Goal: Task Accomplishment & Management: Use online tool/utility

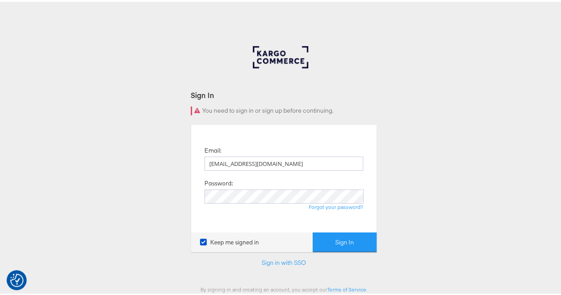
type input "[EMAIL_ADDRESS][DOMAIN_NAME]"
click at [358, 245] on button "Sign In" at bounding box center [345, 241] width 64 height 20
click at [324, 227] on div "Email: rola.tarek@assemblyglobal.com Password: Forgot your password? Keep me si…" at bounding box center [284, 186] width 186 height 128
click at [326, 241] on button "Sign In" at bounding box center [345, 241] width 64 height 20
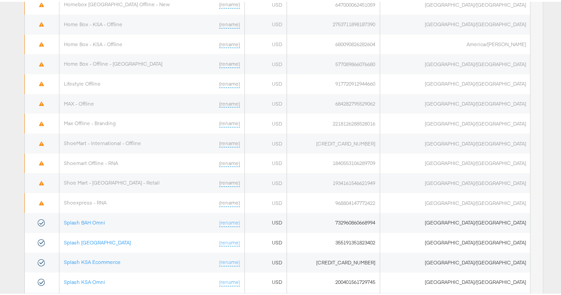
scroll to position [544, 0]
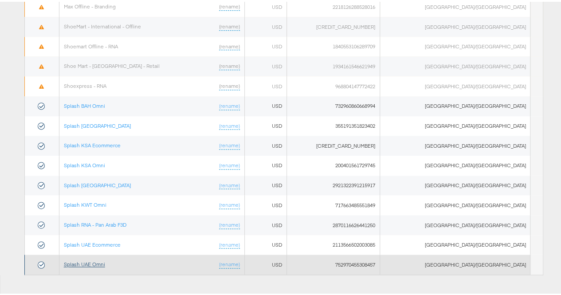
click at [103, 259] on link "Splash UAE Omni" at bounding box center [84, 262] width 41 height 7
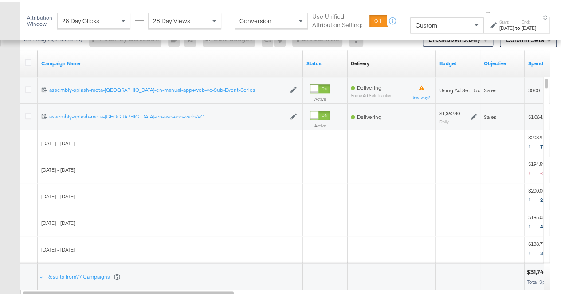
scroll to position [395, 0]
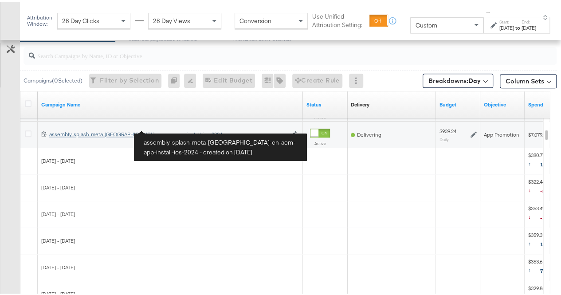
click at [139, 132] on div "assembly-splash-meta-uae-en-aem-app-install-ios-2024 assembly-splash-meta-uae-e…" at bounding box center [167, 132] width 237 height 7
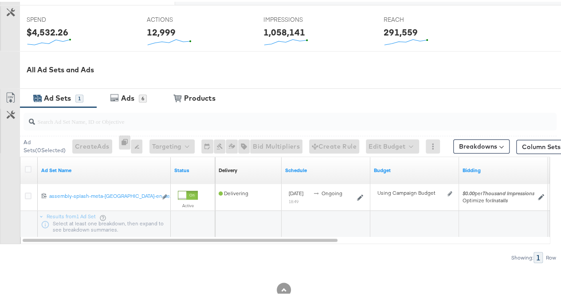
scroll to position [357, 0]
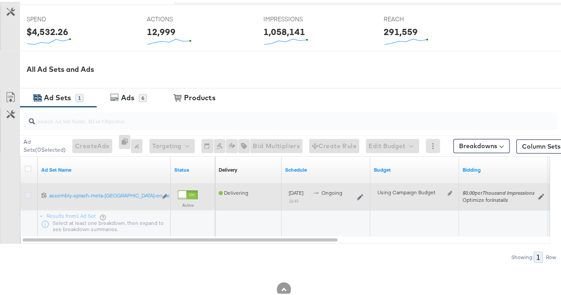
click at [27, 190] on icon at bounding box center [28, 193] width 7 height 7
click at [0, 0] on input "checkbox" at bounding box center [0, 0] width 0 height 0
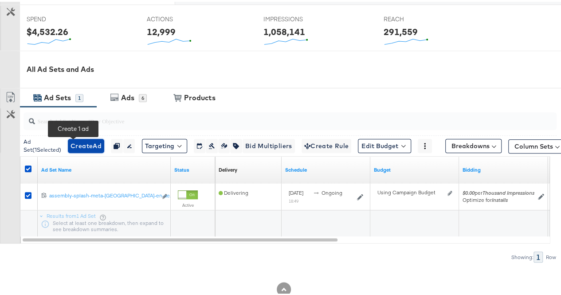
click at [71, 145] on span "Create Ad" at bounding box center [86, 144] width 31 height 11
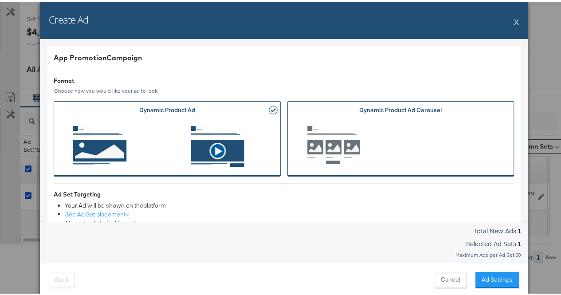
click at [391, 131] on span "Ad Format" at bounding box center [401, 144] width 200 height 49
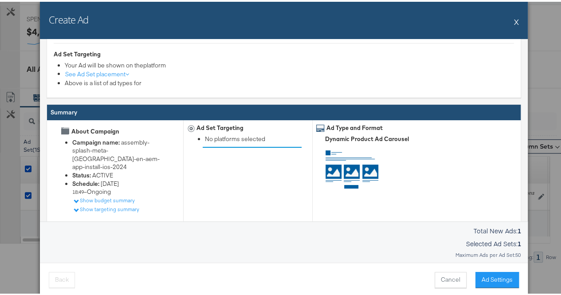
scroll to position [162, 0]
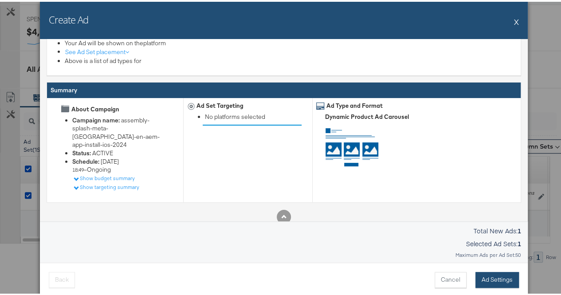
click at [483, 277] on button "Ad Settings" at bounding box center [497, 278] width 43 height 16
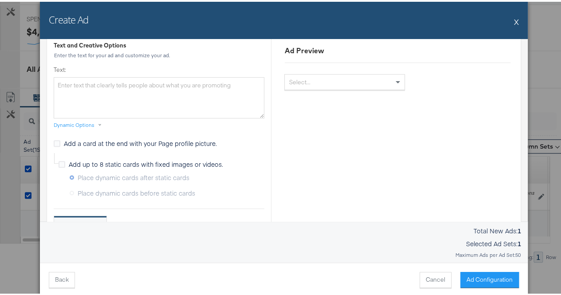
scroll to position [0, 0]
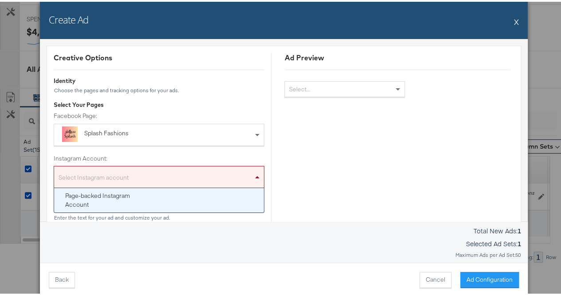
click at [149, 179] on div "Select Instagram account" at bounding box center [159, 177] width 210 height 18
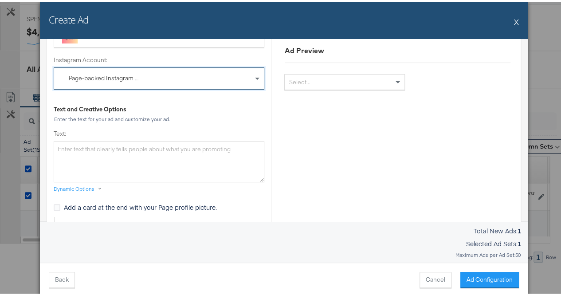
scroll to position [107, 0]
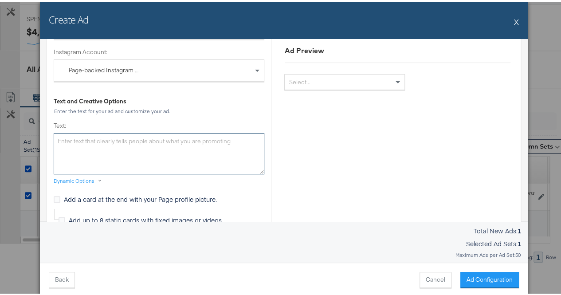
click at [104, 137] on textarea "Text:" at bounding box center [159, 151] width 211 height 41
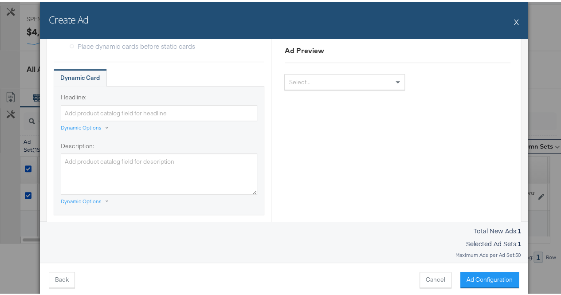
scroll to position [310, 0]
click at [126, 158] on textarea "Description:" at bounding box center [159, 171] width 197 height 41
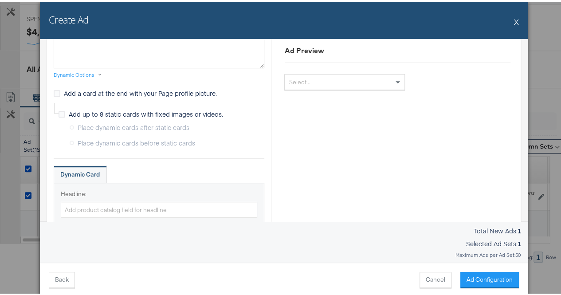
scroll to position [103, 0]
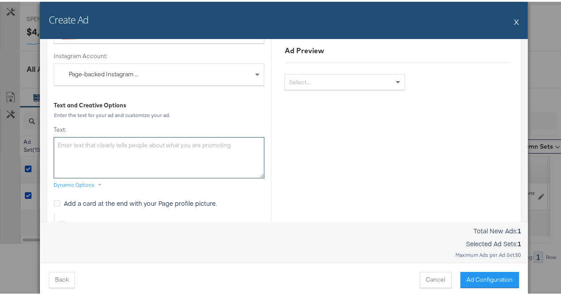
click at [96, 143] on textarea "Text:" at bounding box center [159, 155] width 211 height 41
paste textarea "Style Steals You’ll Love 🛍️ 25% to 70% Off + Extra 15% Off Your First Order wit…"
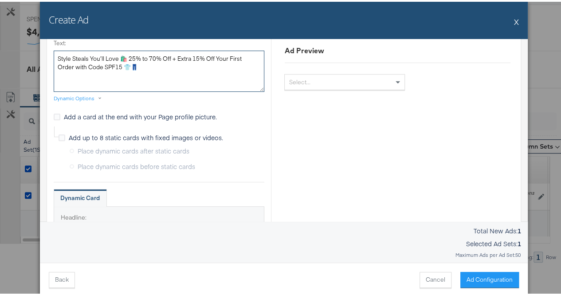
scroll to position [189, 0]
type textarea "Style Steals You’ll Love 🛍️ 25% to 70% Off + Extra 15% Off Your First Order wit…"
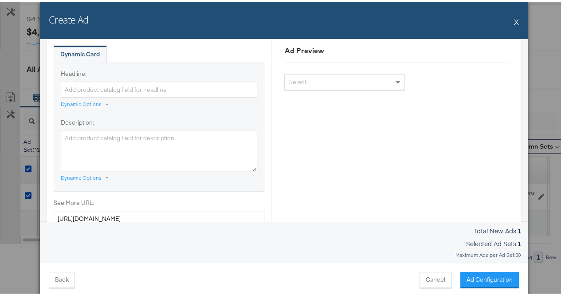
scroll to position [338, 0]
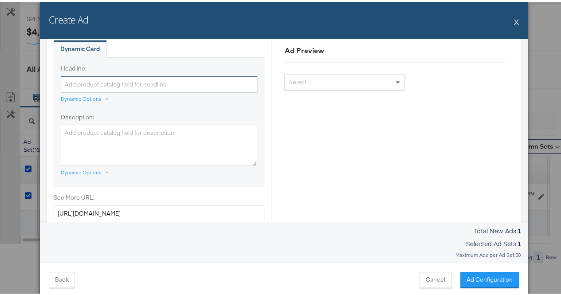
click at [142, 77] on input "Headline:" at bounding box center [159, 83] width 197 height 16
click at [87, 94] on div "Dynamic Options" at bounding box center [81, 97] width 41 height 7
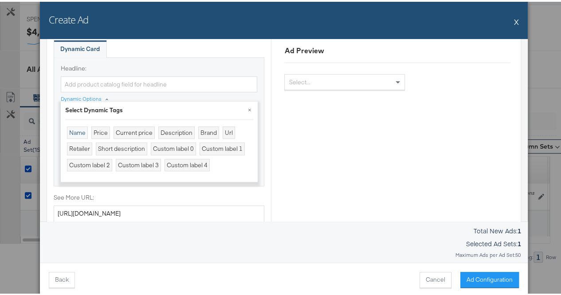
click at [77, 130] on div "Name" at bounding box center [77, 131] width 21 height 13
type input "{{product.name}}"
click at [287, 101] on div "Ad Preview Select..." at bounding box center [397, 181] width 253 height 936
click at [256, 95] on div "Headline: {{product.name}} Dynamic Options × Select Dynamic Tags Name Price Cur…" at bounding box center [159, 119] width 211 height 129
click at [227, 94] on div "Dynamic Options × Select Dynamic Tags Name Price Current price Description Bran…" at bounding box center [159, 99] width 197 height 12
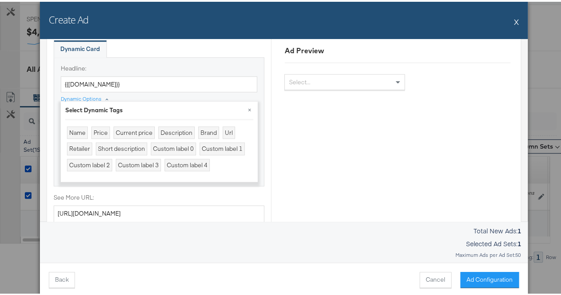
click at [227, 94] on div "Dynamic Options × Select Dynamic Tags Name Price Current price Description Bran…" at bounding box center [159, 99] width 197 height 12
click at [54, 138] on div "Headline: {{product.name}} Dynamic Options × Select Dynamic Tags Name Price Cur…" at bounding box center [159, 119] width 211 height 129
click at [246, 113] on button "×" at bounding box center [250, 108] width 16 height 16
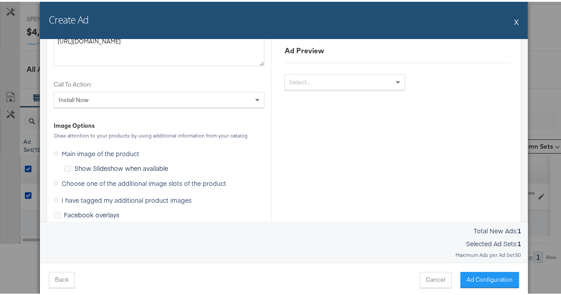
scroll to position [520, 0]
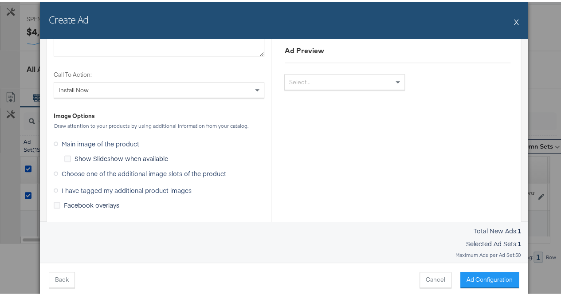
click at [54, 170] on icon at bounding box center [56, 172] width 4 height 4
click at [0, 0] on input "Choose one of the additional image slots of the product" at bounding box center [0, 0] width 0 height 0
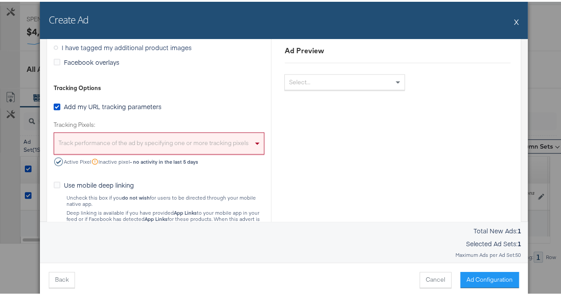
scroll to position [747, 0]
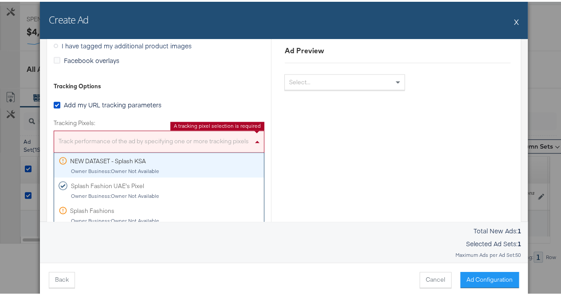
click at [160, 134] on div "Track performance of the ad by specifying one or more tracking pixels" at bounding box center [159, 140] width 210 height 19
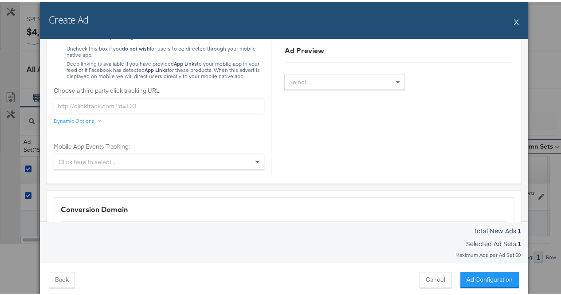
scroll to position [921, 0]
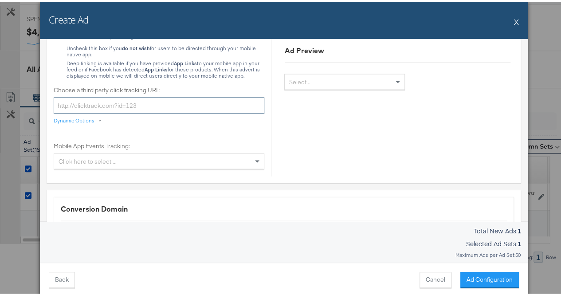
click at [165, 103] on input "Choose a third party click tracking URL:" at bounding box center [159, 104] width 211 height 16
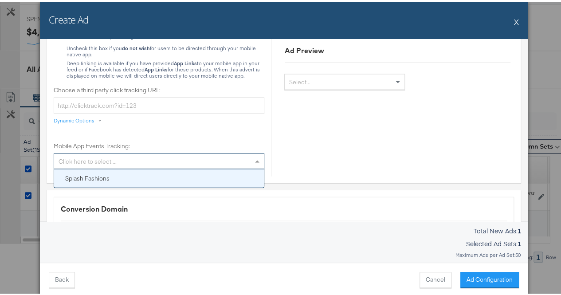
click at [141, 157] on div "Click here to select ..." at bounding box center [159, 159] width 210 height 15
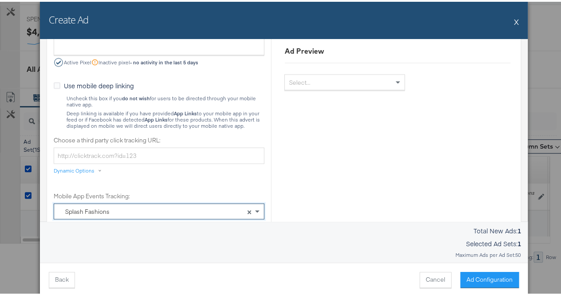
scroll to position [869, 0]
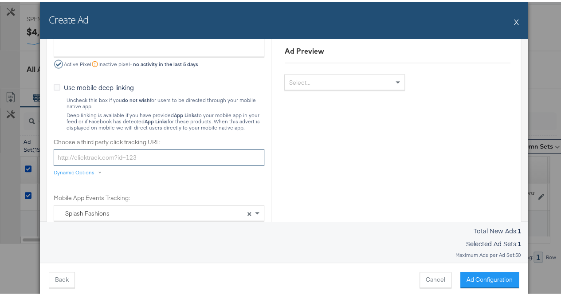
click at [157, 150] on input "Choose a third party click tracking URL:" at bounding box center [159, 155] width 211 height 16
paste input "https://www.splashfashions.com/ae/en/search?sizeRank=%3E=4&discount=09,100&q=co…"
type input "https://www.splashfashions.com/ae/en/search?sizeRank=%3E=4&discount=09,100&q=co…"
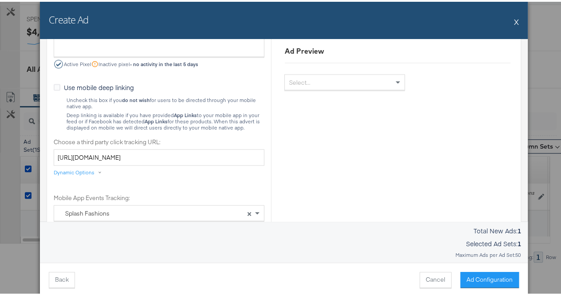
scroll to position [0, 0]
click at [166, 178] on div at bounding box center [159, 178] width 211 height 0
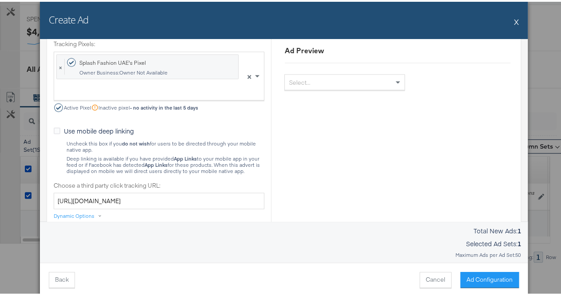
scroll to position [827, 0]
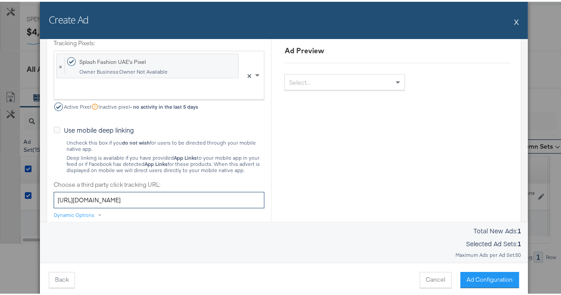
click at [184, 195] on input "https://www.splashfashions.com/ae/en/search?sizeRank=%3E=4&discount=09,100&q=co…" at bounding box center [159, 198] width 211 height 16
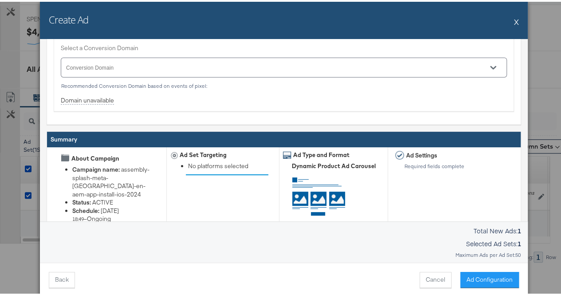
scroll to position [1105, 0]
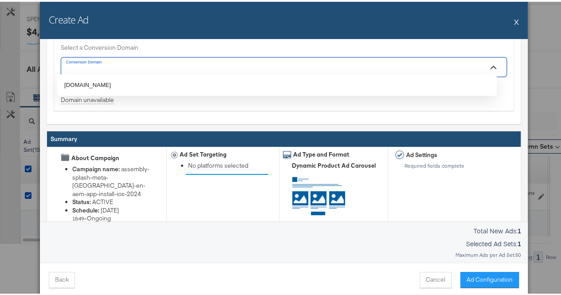
click at [112, 64] on input "Conversion Domain" at bounding box center [271, 69] width 413 height 10
paste input "https://www.splashfashions.com/ae/en/search?sizeRank=%3E=4&discount=09,100&q=co…"
type input "https://www.splashfashions.com/ae/en/search?sizeRank=%3E=4&discount=09,100&q=co…"
click at [139, 107] on div "Conversion Domain Select a Conversion Domain Conversion Domain Recommended Conv…" at bounding box center [284, 63] width 475 height 119
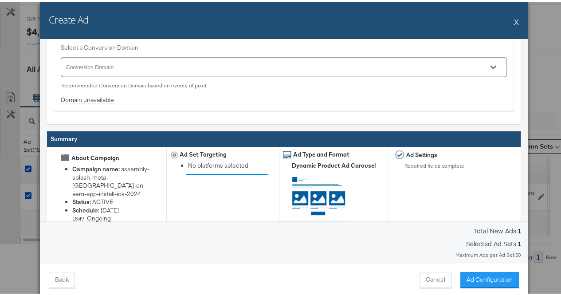
click at [146, 64] on input "Conversion Domain" at bounding box center [271, 69] width 413 height 10
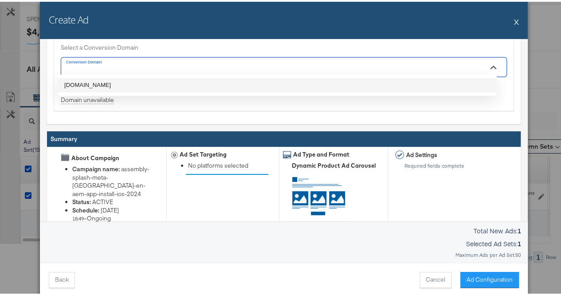
click at [138, 79] on li "splashfashions.com" at bounding box center [277, 83] width 440 height 14
type input "splashfashions.com"
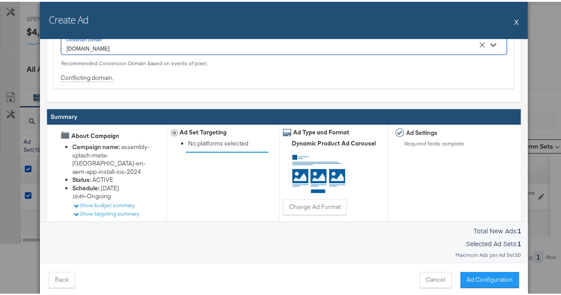
scroll to position [1157, 0]
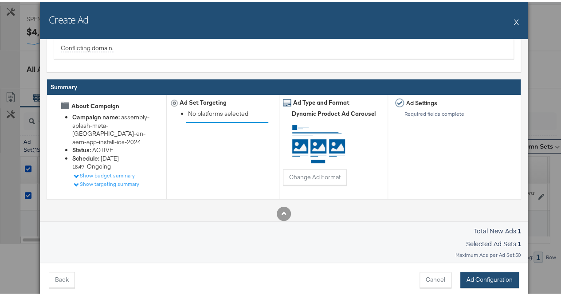
click at [477, 281] on button "Ad Configuration" at bounding box center [490, 278] width 59 height 16
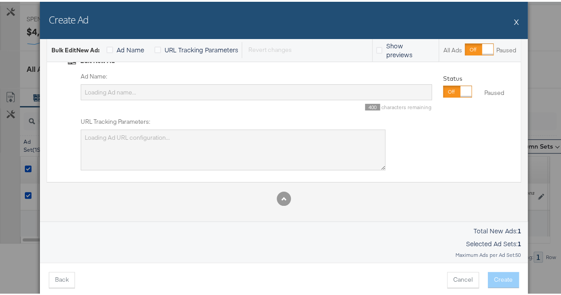
scroll to position [0, 0]
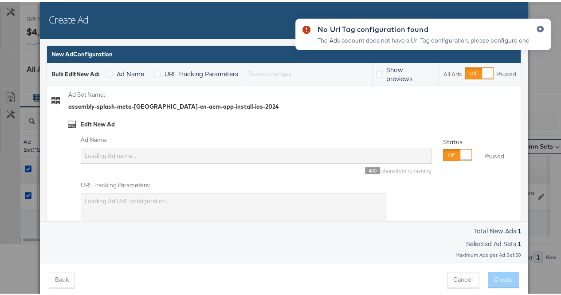
type input "7 AE 18-65 Ios ver 14.5 and above Ipad, Iphone, Ipod App installs Impressions C…"
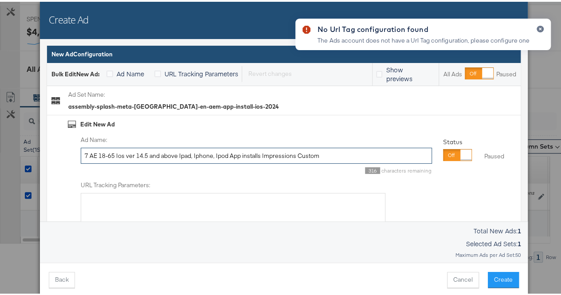
click at [140, 152] on input "7 AE 18-65 Ios ver 14.5 and above Ipad, Iphone, Ipod App installs Impressions C…" at bounding box center [256, 154] width 351 height 16
click at [322, 152] on div "No Url Tag configuration found The Ads account does not have a Url Tag configur…" at bounding box center [423, 131] width 273 height 247
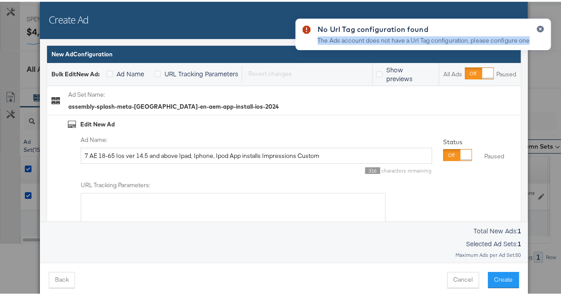
click at [322, 152] on div "No Url Tag configuration found The Ads account does not have a Url Tag configur…" at bounding box center [423, 131] width 273 height 247
click at [317, 154] on div "No Url Tag configuration found The Ads account does not have a Url Tag configur…" at bounding box center [423, 131] width 273 height 247
click at [287, 122] on div "No Url Tag configuration found The Ads account does not have a Url Tag configur…" at bounding box center [423, 131] width 273 height 247
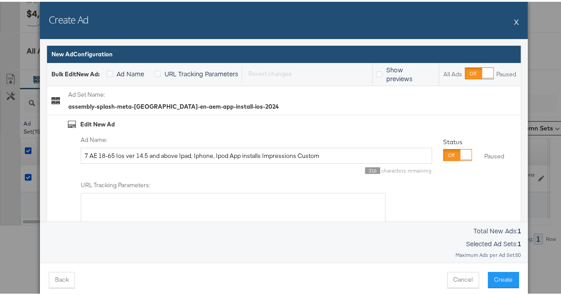
click at [66, 287] on div "Note Returning to the previous step will reset any manual updates to either Ad …" at bounding box center [284, 278] width 488 height 34
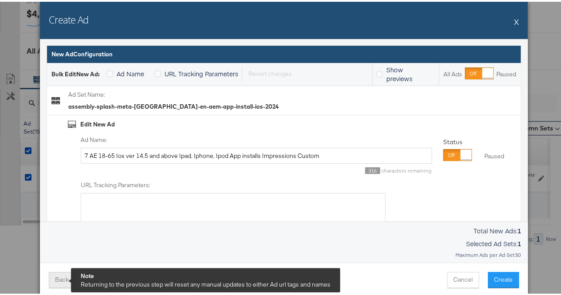
click at [59, 282] on button "Back" at bounding box center [62, 278] width 26 height 16
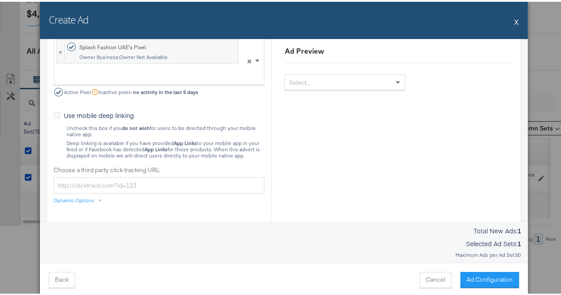
scroll to position [848, 0]
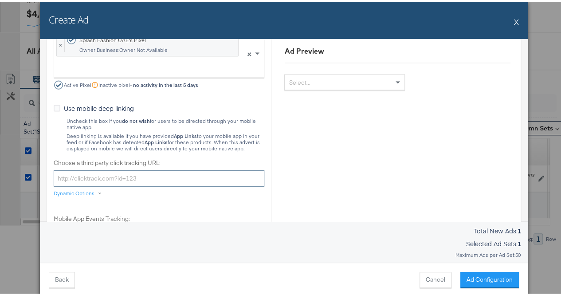
click at [133, 178] on input "Choose a third party click tracking URL:" at bounding box center [159, 176] width 211 height 16
paste input "https://www.splashfashions.com/ae/en/search?sizeRank=%3E=4&discount=09,100&q=co…"
type input "https://www.splashfashions.com/ae/en/search?sizeRank=%3E=4&discount=09,100&q=co…"
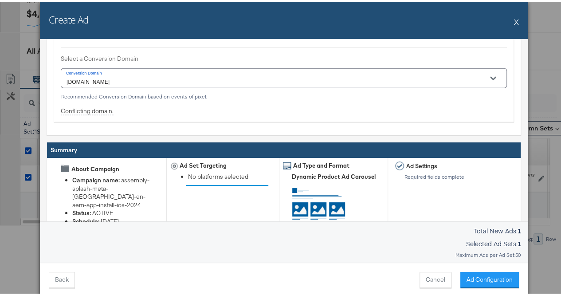
scroll to position [1157, 0]
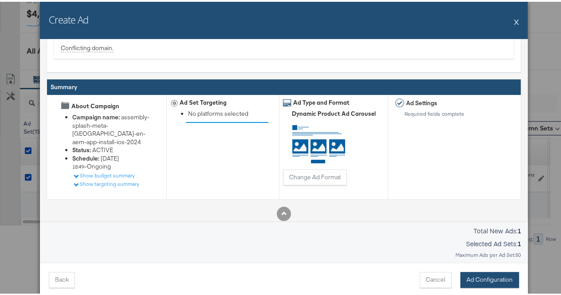
click at [461, 277] on button "Ad Configuration" at bounding box center [490, 278] width 59 height 16
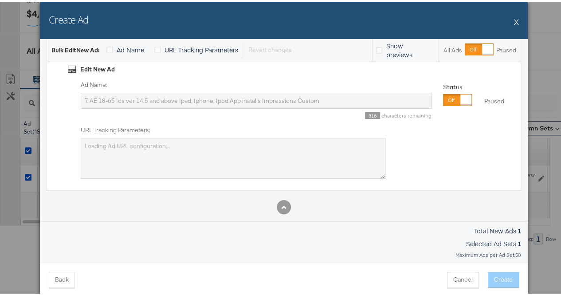
scroll to position [0, 0]
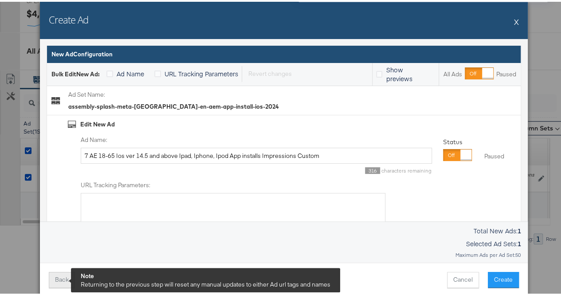
click at [57, 282] on button "Back" at bounding box center [62, 278] width 26 height 16
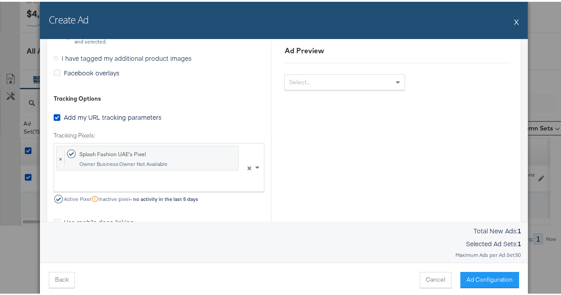
scroll to position [735, 0]
click at [54, 111] on icon at bounding box center [57, 114] width 7 height 7
click at [0, 0] on input "Add my URL tracking parameters" at bounding box center [0, 0] width 0 height 0
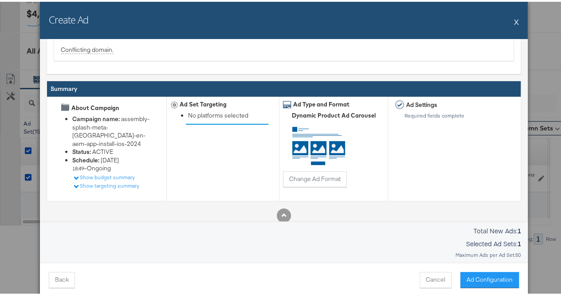
scroll to position [1157, 0]
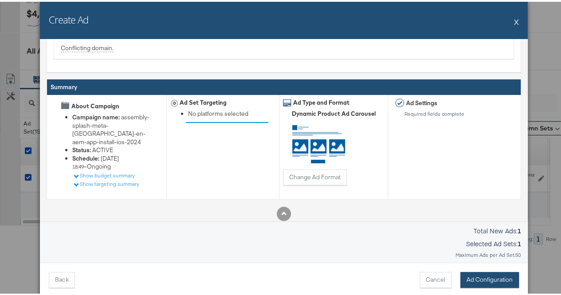
click at [472, 275] on button "Ad Configuration" at bounding box center [490, 278] width 59 height 16
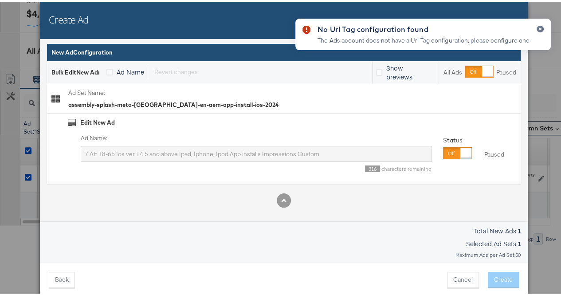
scroll to position [0, 0]
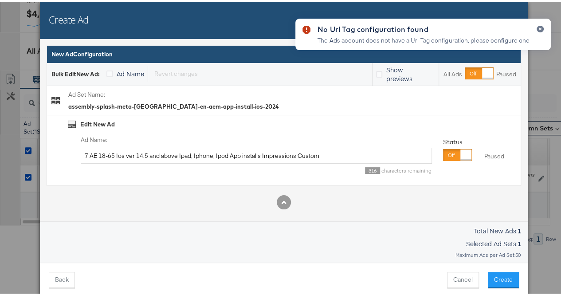
click at [410, 35] on div "The Ads account does not have a Url Tag configuration, please configure one" at bounding box center [424, 39] width 212 height 8
click at [444, 38] on div "The Ads account does not have a Url Tag configuration, please configure one" at bounding box center [424, 39] width 212 height 8
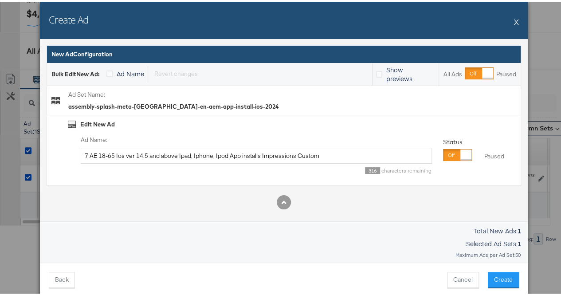
click at [332, 154] on input "7 AE 18-65 Ios ver 14.5 and above Ipad, Iphone, Ipod App installs Impressions C…" at bounding box center [256, 154] width 351 height 16
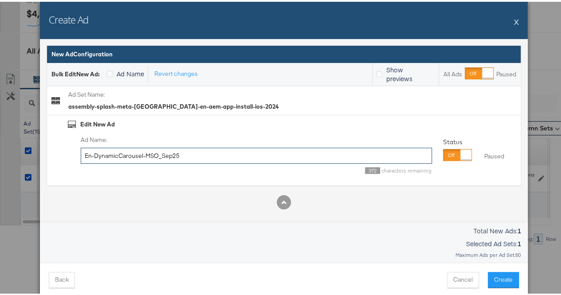
type input "En-DynamicCarousel-MSO_Sep25"
click at [209, 185] on div "New Ad Configuration Bulk Edit New Ad : Ad Name Revert changes Revert all chang…" at bounding box center [284, 126] width 475 height 164
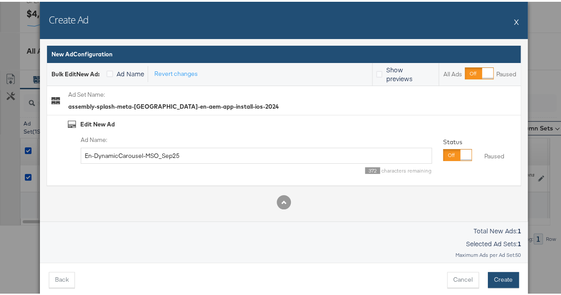
click at [495, 278] on button "Create" at bounding box center [503, 278] width 31 height 16
